Goal: Task Accomplishment & Management: Manage account settings

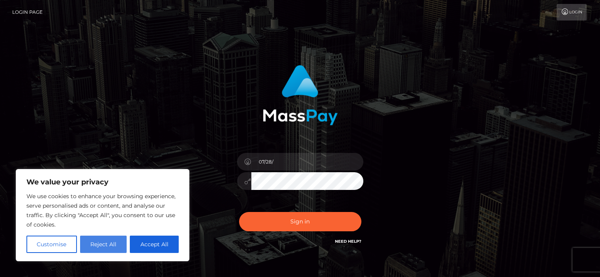
click at [101, 244] on button "Reject All" at bounding box center [103, 244] width 47 height 17
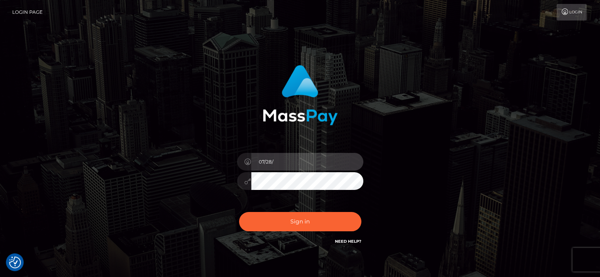
click at [284, 162] on input "07/28/" at bounding box center [307, 162] width 112 height 18
type input "[DATE]"
click at [585, 7] on link "Login" at bounding box center [571, 12] width 30 height 17
